Goal: Information Seeking & Learning: Learn about a topic

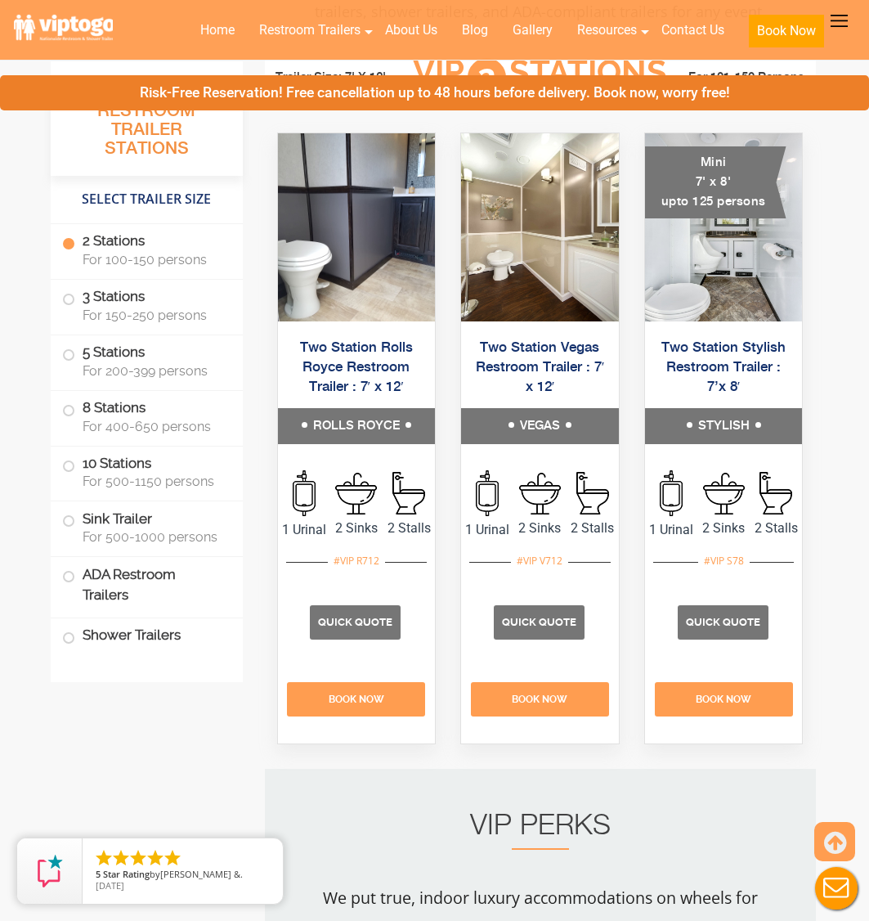
scroll to position [736, 0]
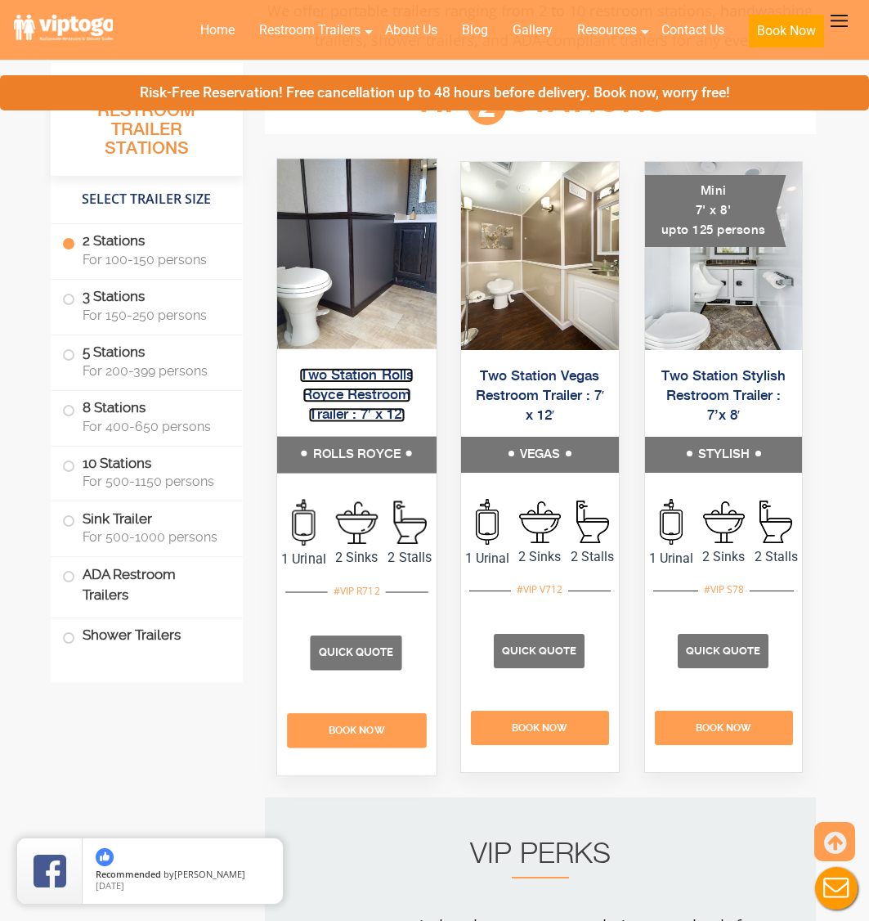
click at [367, 423] on link "Two Station Rolls Royce Restroom Trailer : 7′ x 12′" at bounding box center [356, 395] width 114 height 55
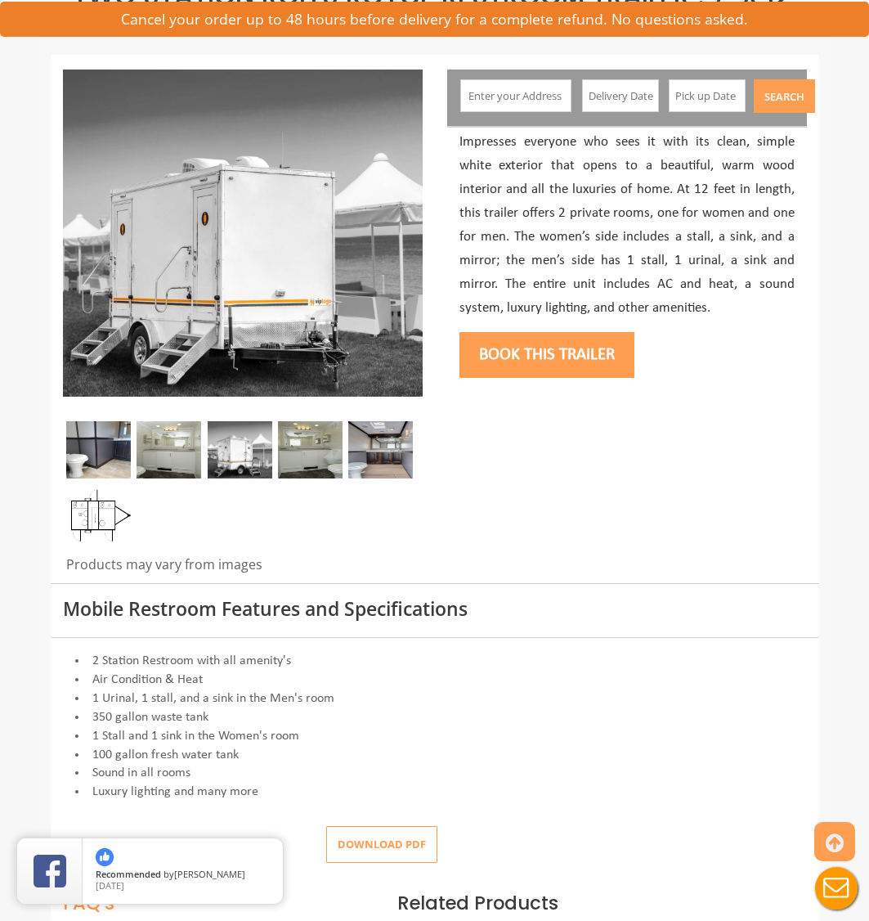
scroll to position [164, 0]
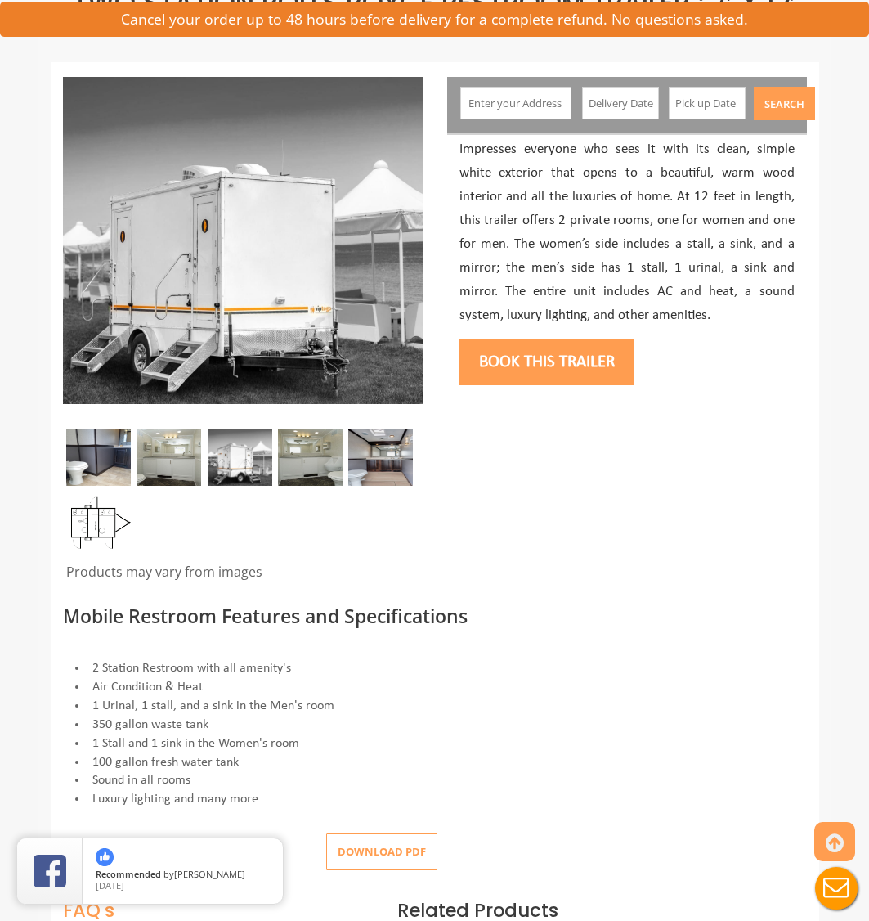
click at [399, 462] on img at bounding box center [380, 456] width 65 height 57
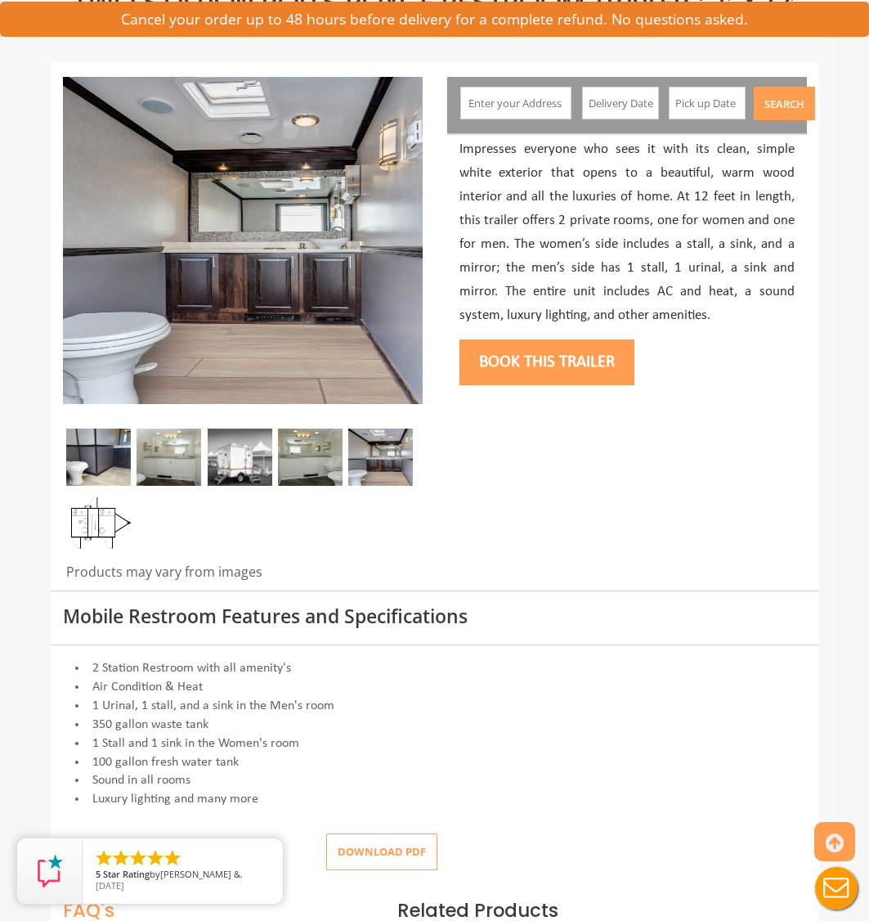
click at [317, 464] on img at bounding box center [310, 456] width 65 height 57
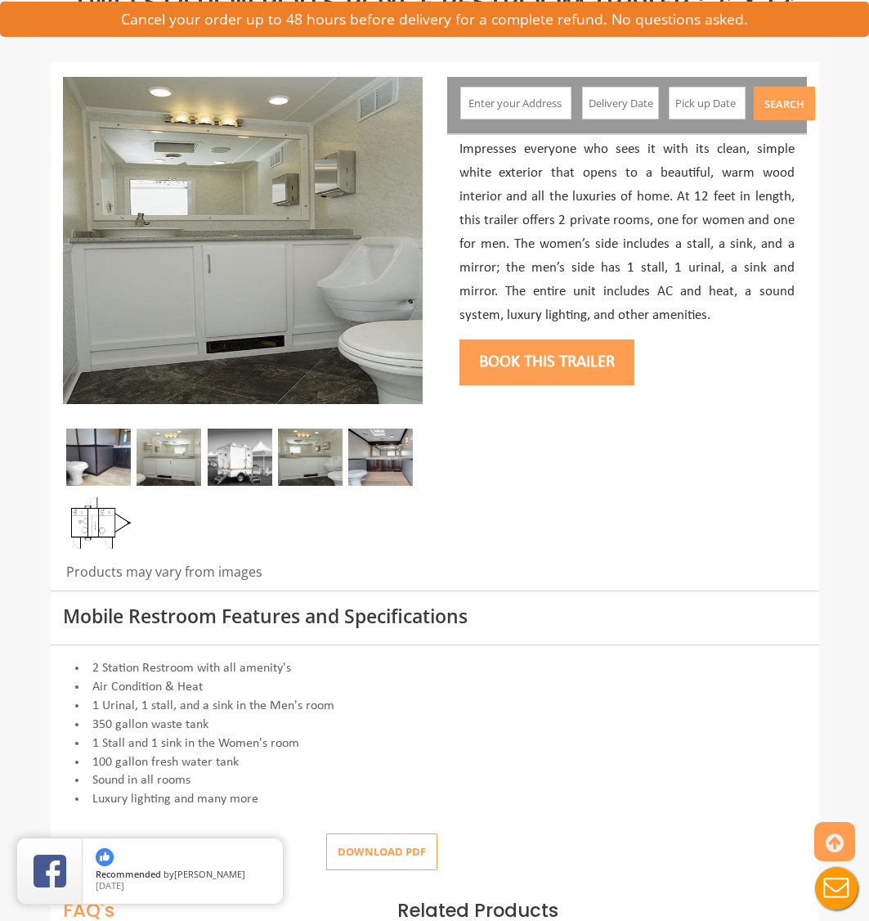
click at [222, 457] on img at bounding box center [240, 456] width 65 height 57
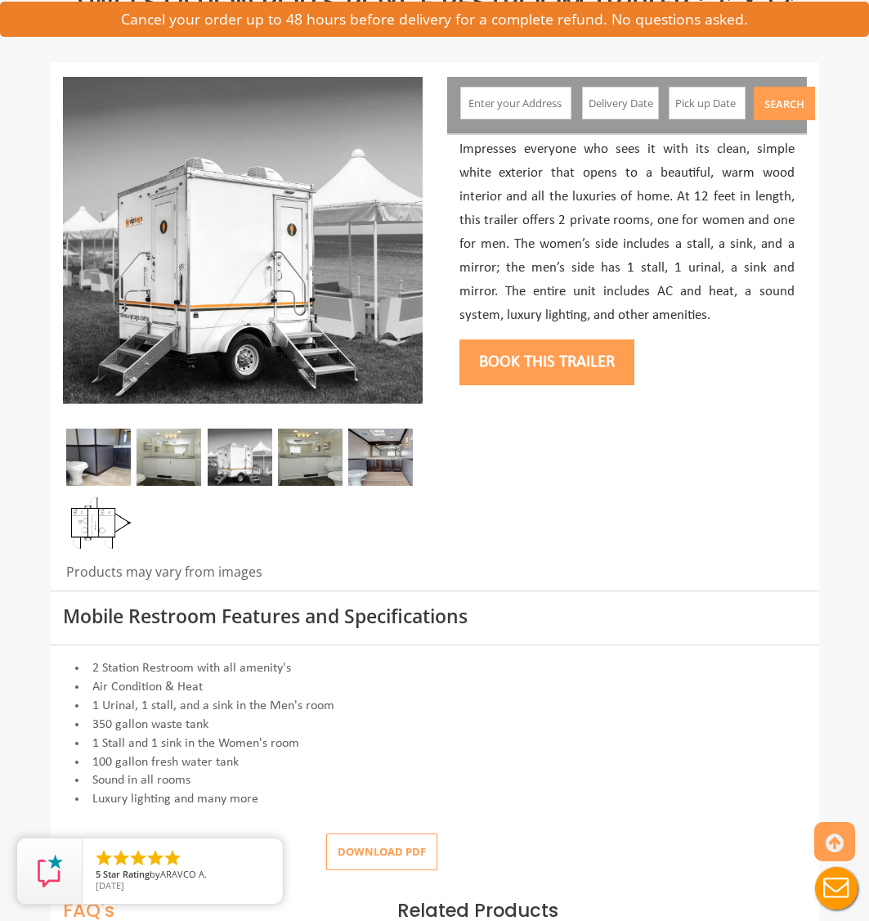
click at [176, 467] on img at bounding box center [169, 456] width 65 height 57
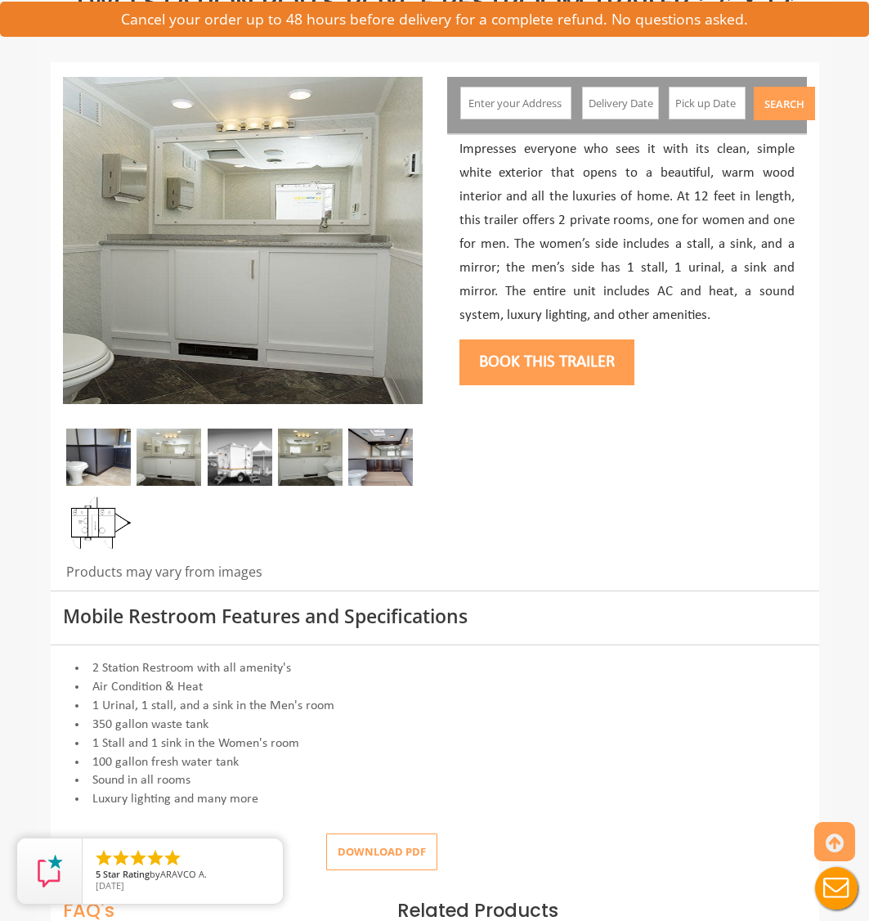
click at [94, 456] on img at bounding box center [98, 456] width 65 height 57
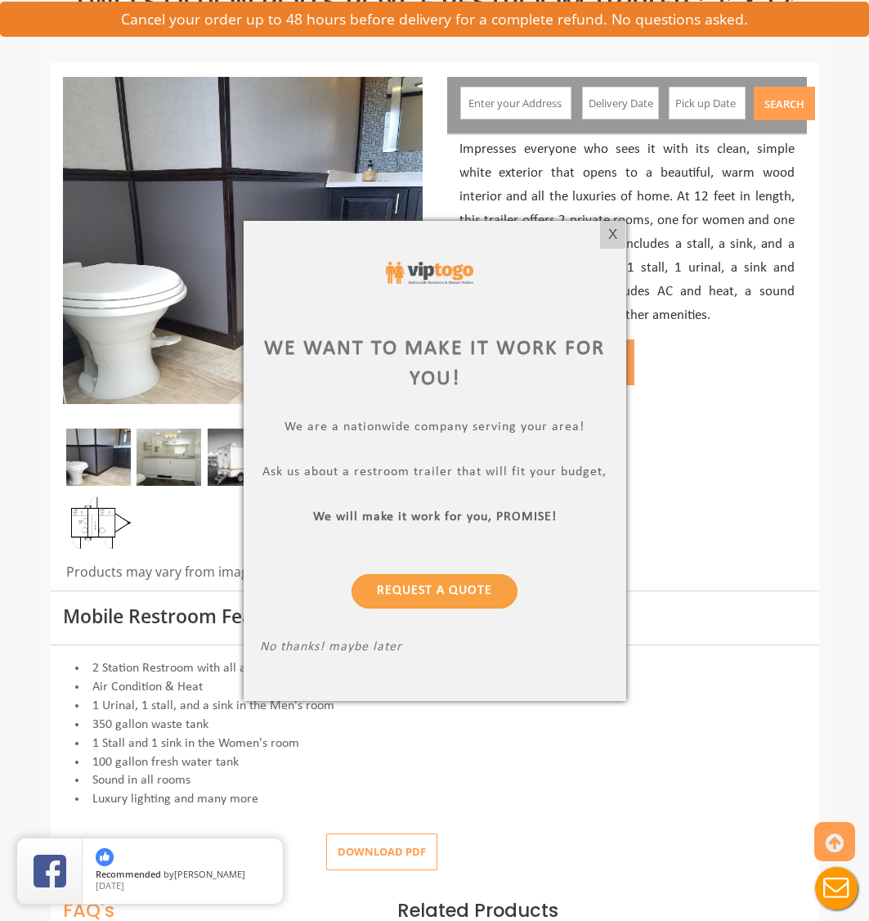
click at [618, 229] on div "X" at bounding box center [612, 235] width 25 height 28
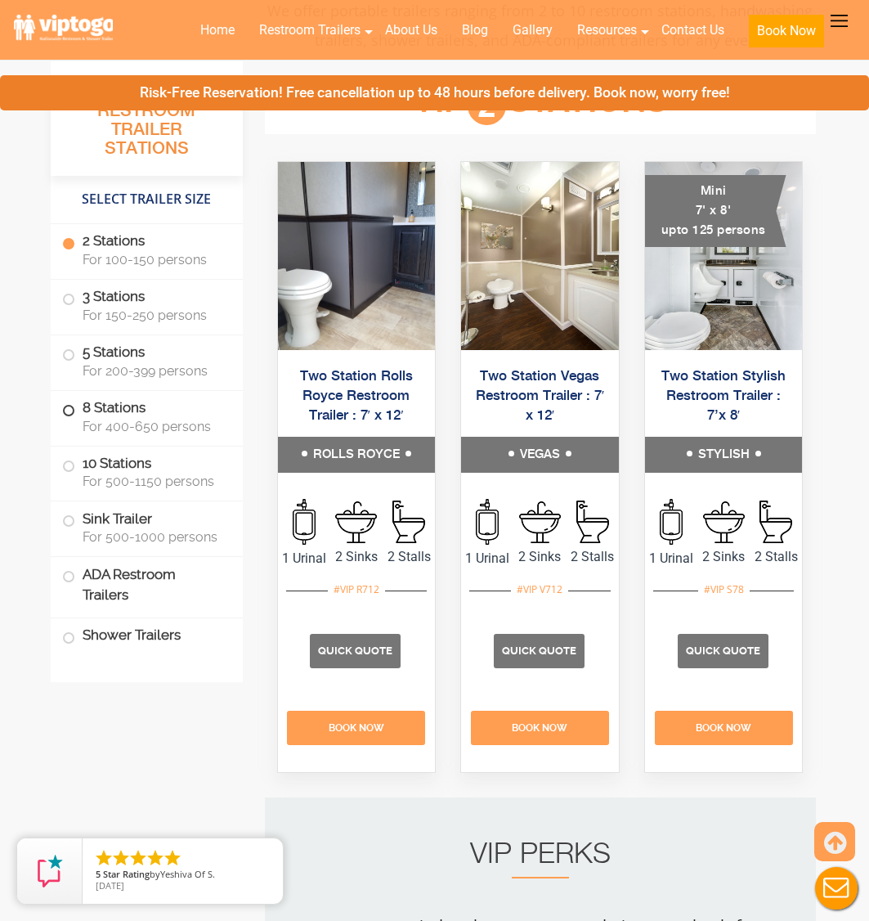
click at [69, 410] on span at bounding box center [68, 410] width 7 height 7
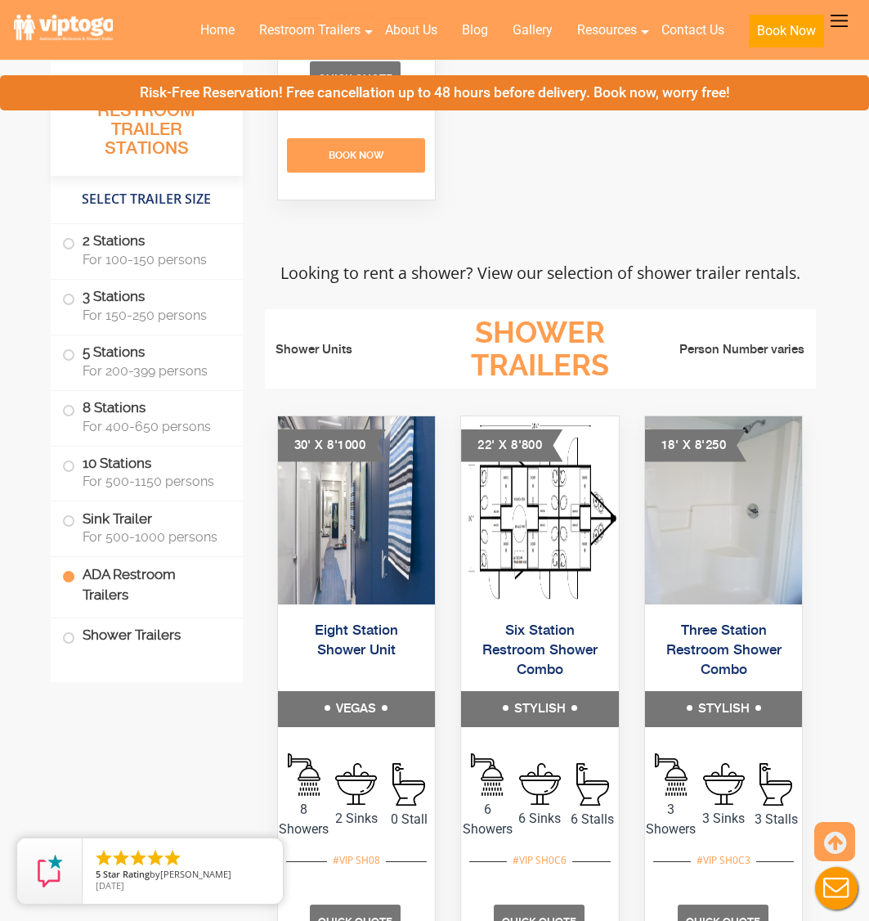
scroll to position [7048, 0]
